Goal: Task Accomplishment & Management: Use online tool/utility

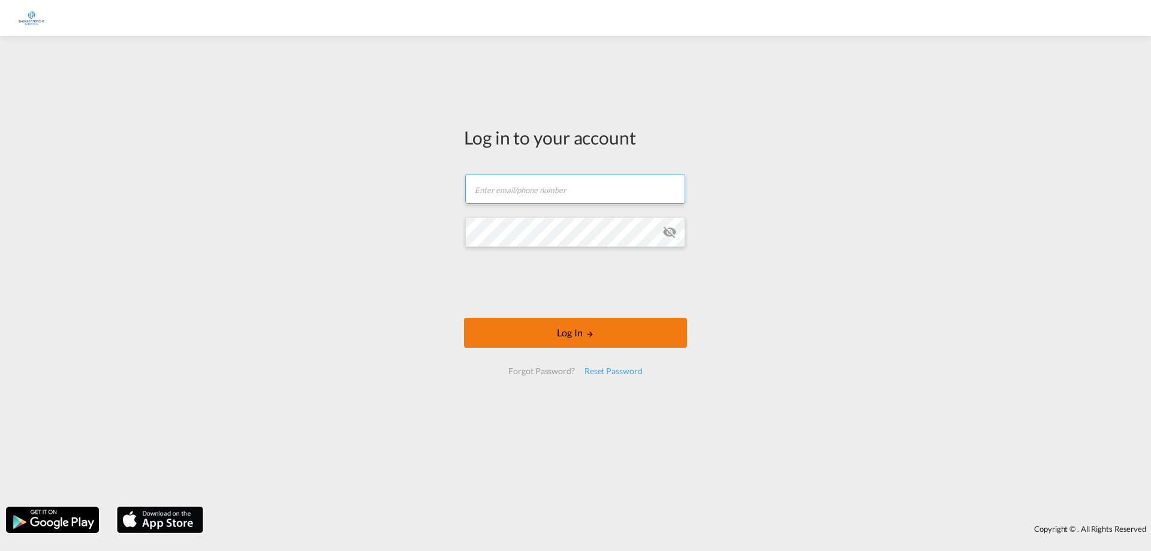
type input "[EMAIL_ADDRESS][DOMAIN_NAME]"
click at [574, 335] on button "Log In" at bounding box center [575, 333] width 223 height 30
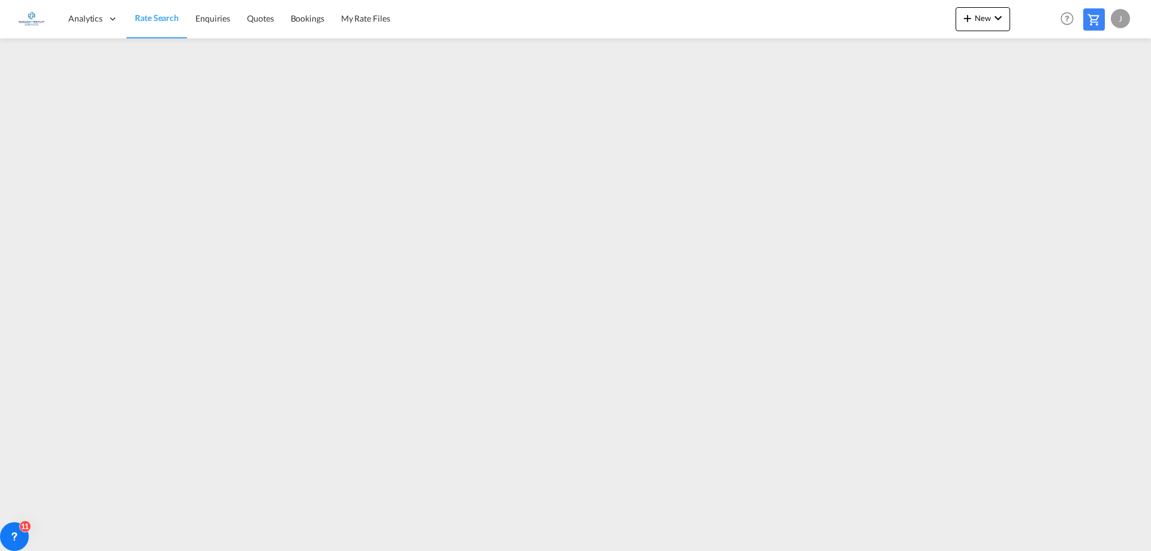
click at [1121, 16] on div "J" at bounding box center [1119, 18] width 19 height 19
click at [1103, 90] on button "Logout" at bounding box center [1106, 92] width 78 height 24
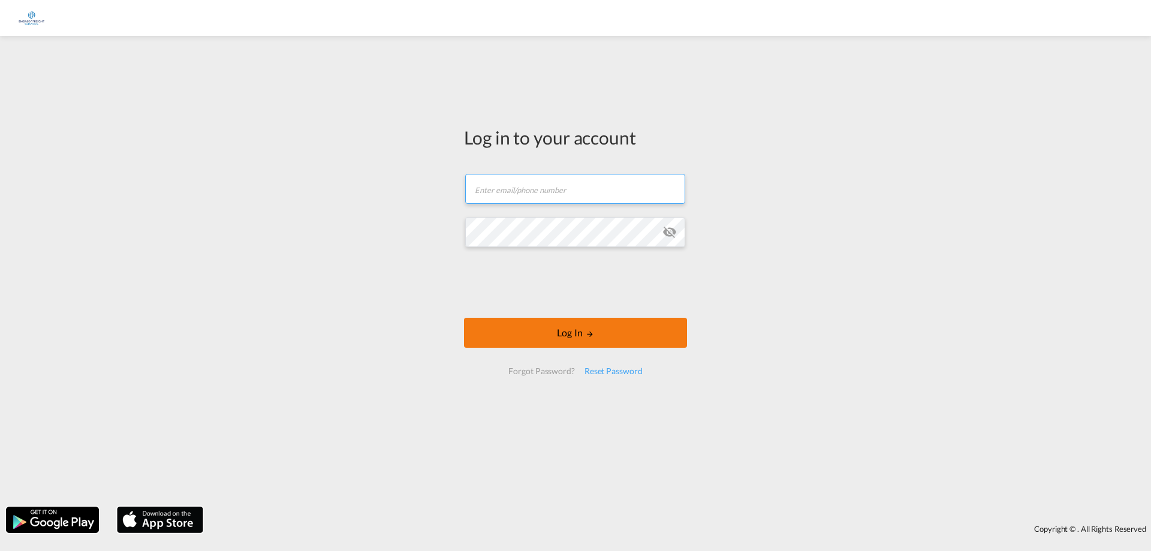
type input "[EMAIL_ADDRESS][DOMAIN_NAME]"
click at [579, 333] on button "Log In" at bounding box center [575, 333] width 223 height 30
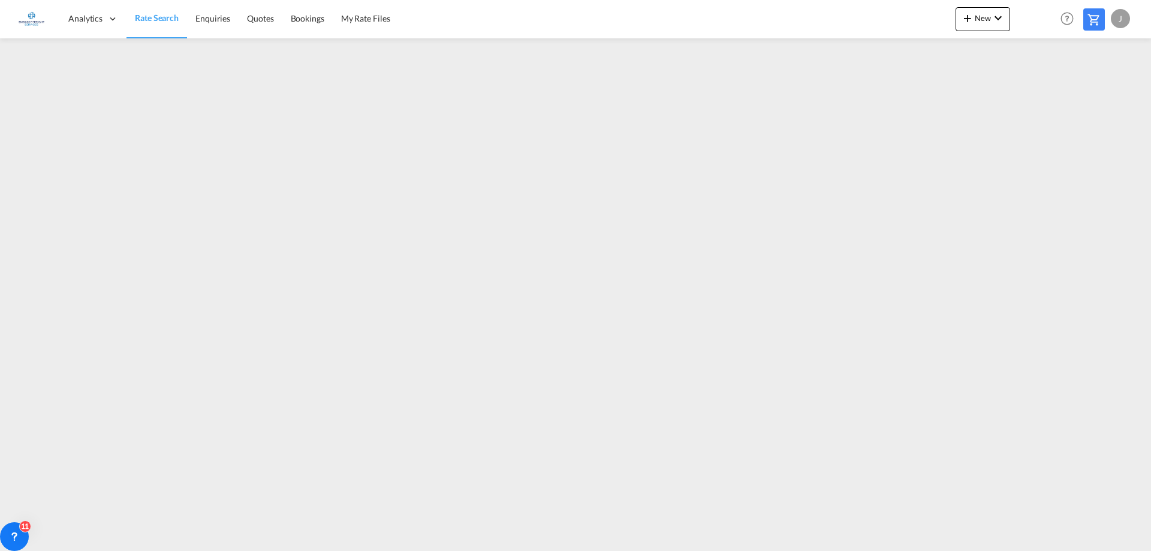
click at [1114, 17] on div "J" at bounding box center [1119, 18] width 19 height 19
click at [1098, 94] on button "Logout" at bounding box center [1106, 92] width 78 height 24
